Goal: Task Accomplishment & Management: Manage account settings

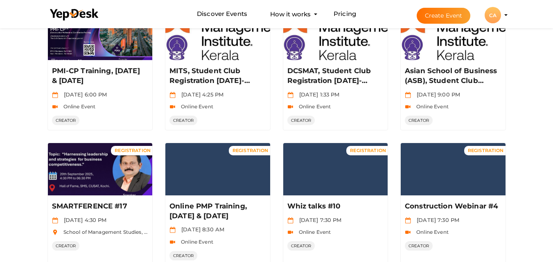
scroll to position [419, 0]
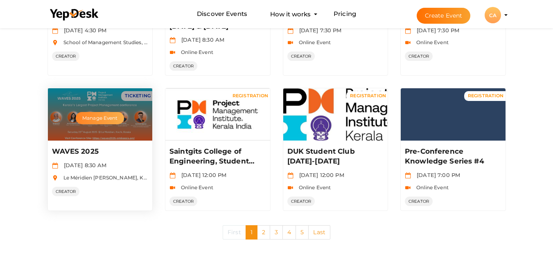
click at [111, 116] on button "Manage Event" at bounding box center [100, 118] width 48 height 12
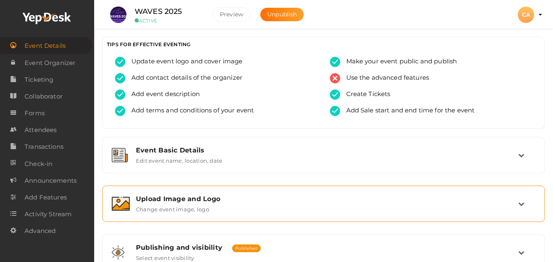
click at [175, 192] on div "Upload Image and Logo Change event image, logo" at bounding box center [323, 203] width 433 height 27
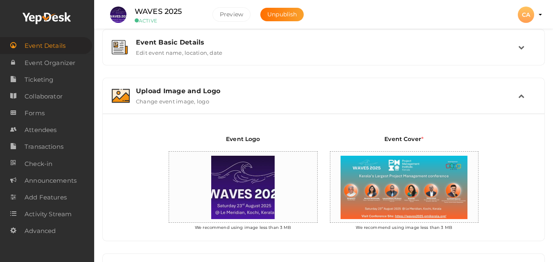
scroll to position [115, 0]
